Goal: Task Accomplishment & Management: Use online tool/utility

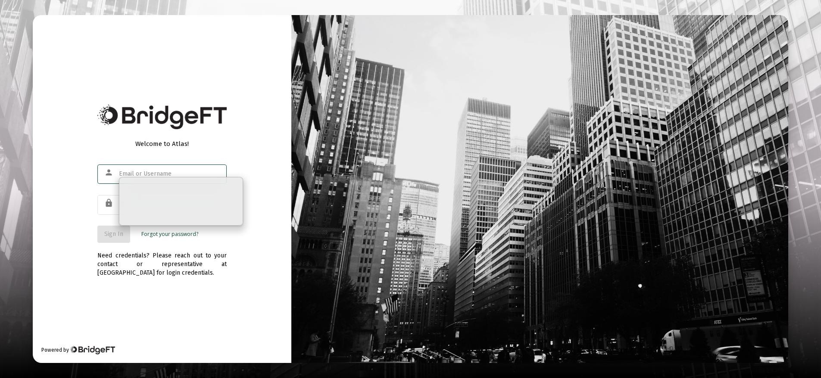
type input "[PERSON_NAME][EMAIL_ADDRESS][DOMAIN_NAME]"
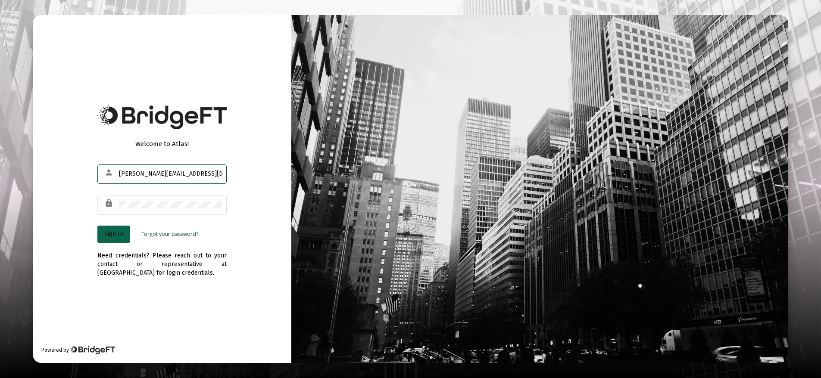
click at [118, 233] on span "Sign In" at bounding box center [113, 233] width 19 height 7
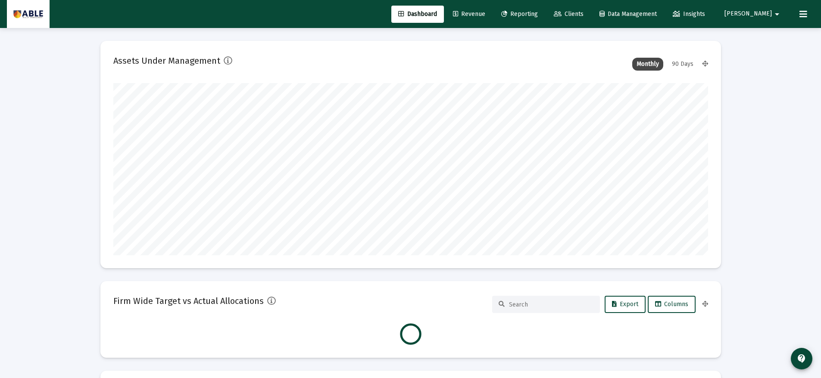
scroll to position [172, 320]
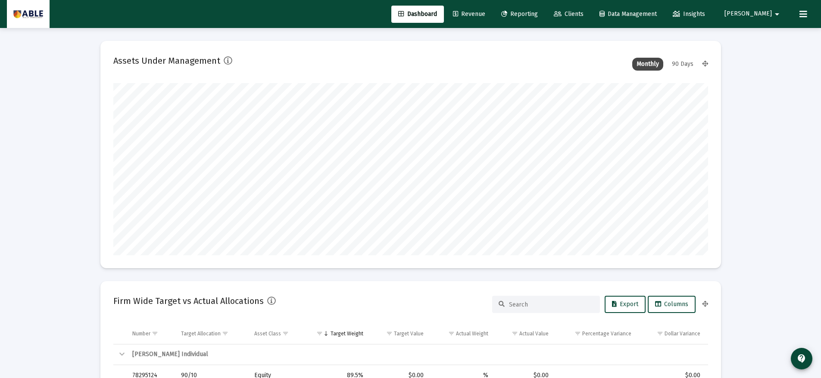
type input "[DATE]"
click at [683, 65] on div "90 Days" at bounding box center [682, 64] width 30 height 13
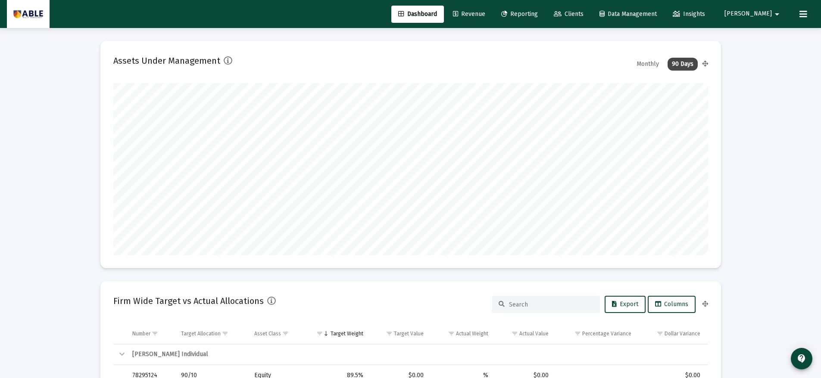
click at [538, 16] on span "Reporting" at bounding box center [519, 13] width 37 height 7
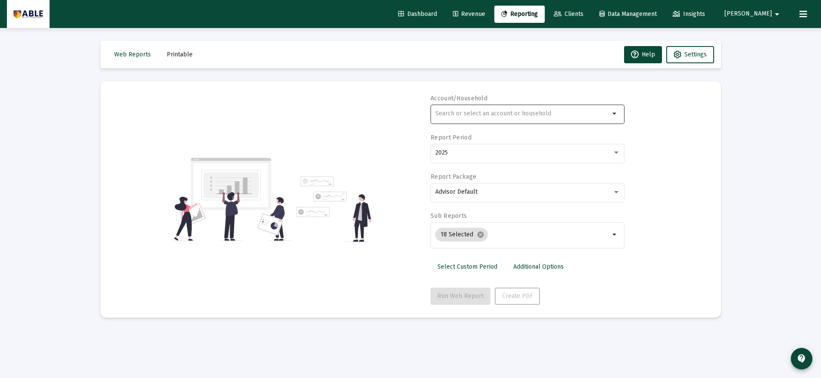
click at [535, 111] on input "text" at bounding box center [522, 113] width 174 height 7
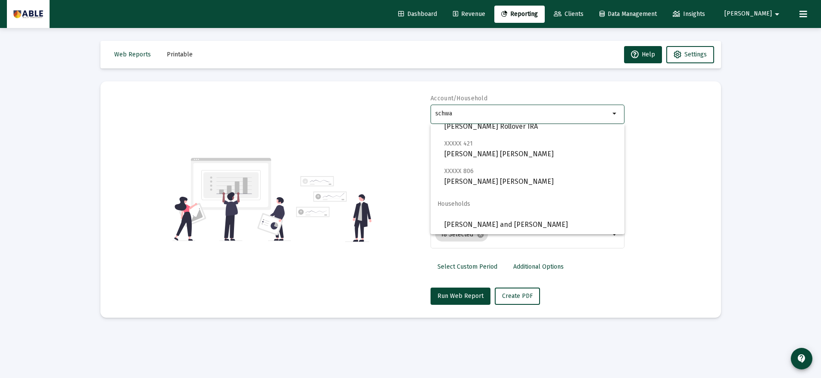
scroll to position [165, 0]
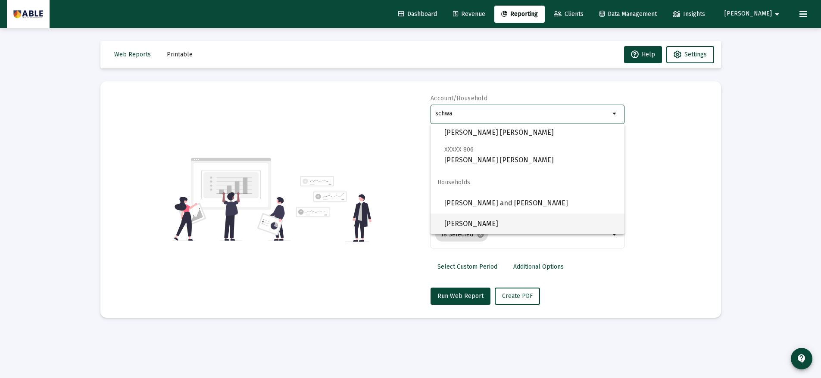
click at [539, 223] on span "[PERSON_NAME]" at bounding box center [530, 224] width 173 height 21
type input "[PERSON_NAME]"
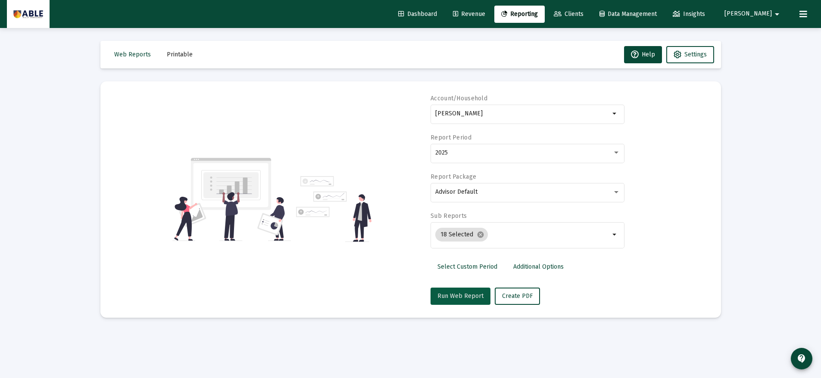
click at [453, 302] on button "Run Web Report" at bounding box center [460, 296] width 60 height 17
select select "View all"
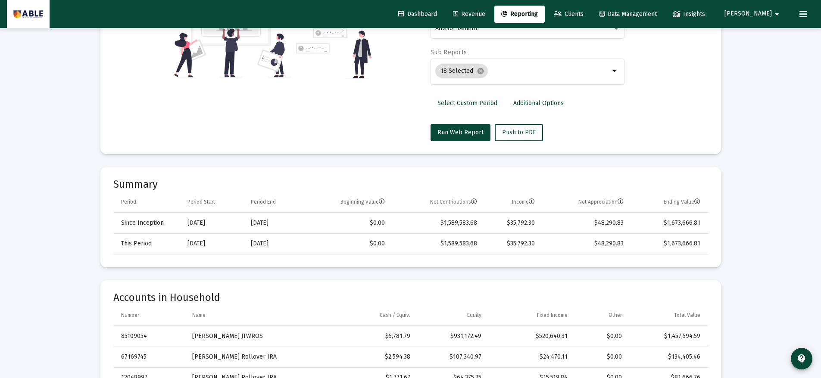
scroll to position [0, 0]
